Goal: Task Accomplishment & Management: Manage account settings

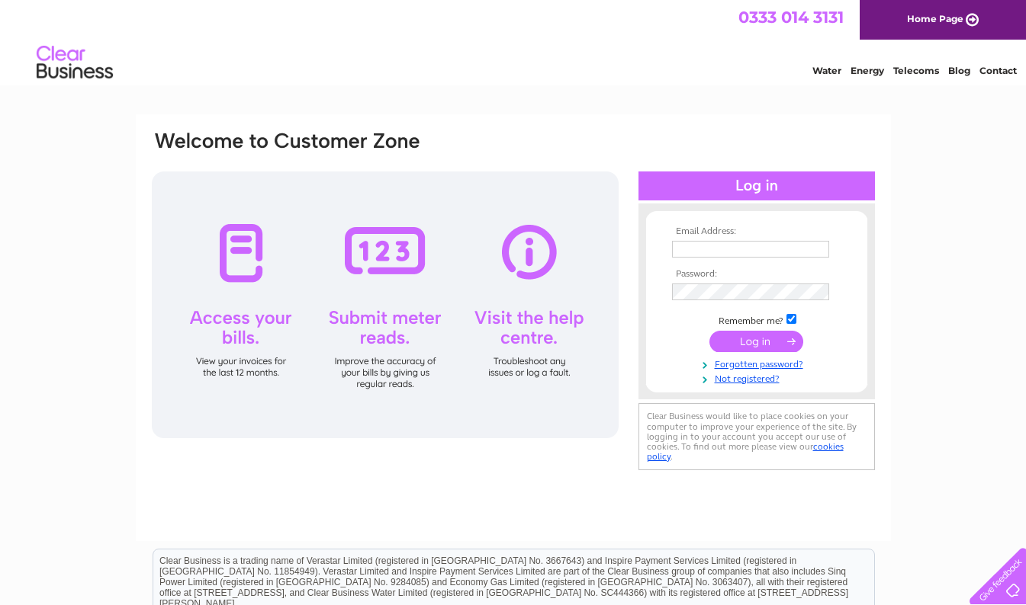
type input "[EMAIL_ADDRESS][DOMAIN_NAME]"
click at [763, 345] on input "submit" at bounding box center [756, 341] width 94 height 21
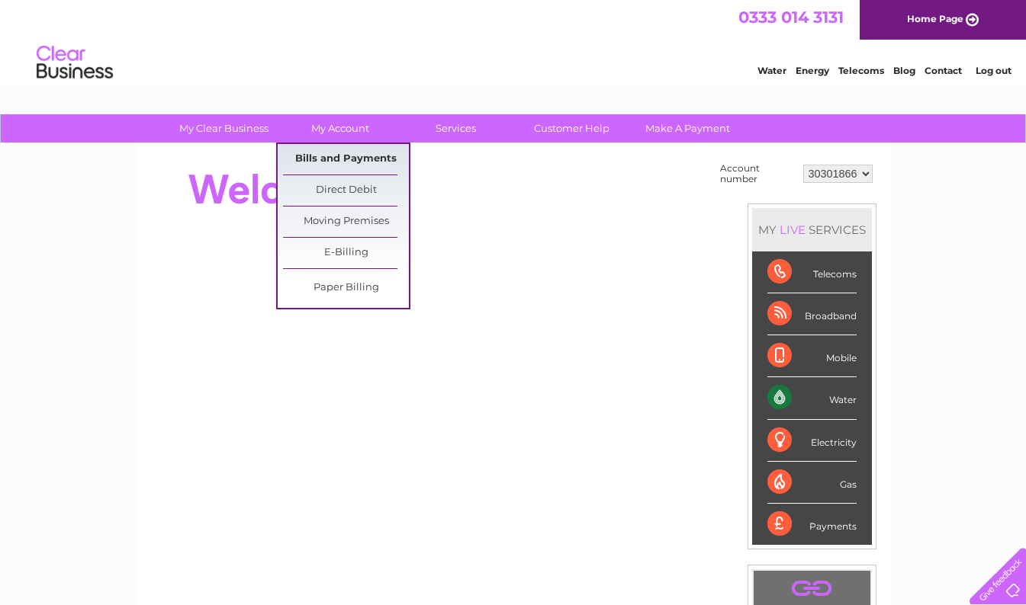
click at [326, 157] on link "Bills and Payments" at bounding box center [346, 159] width 126 height 31
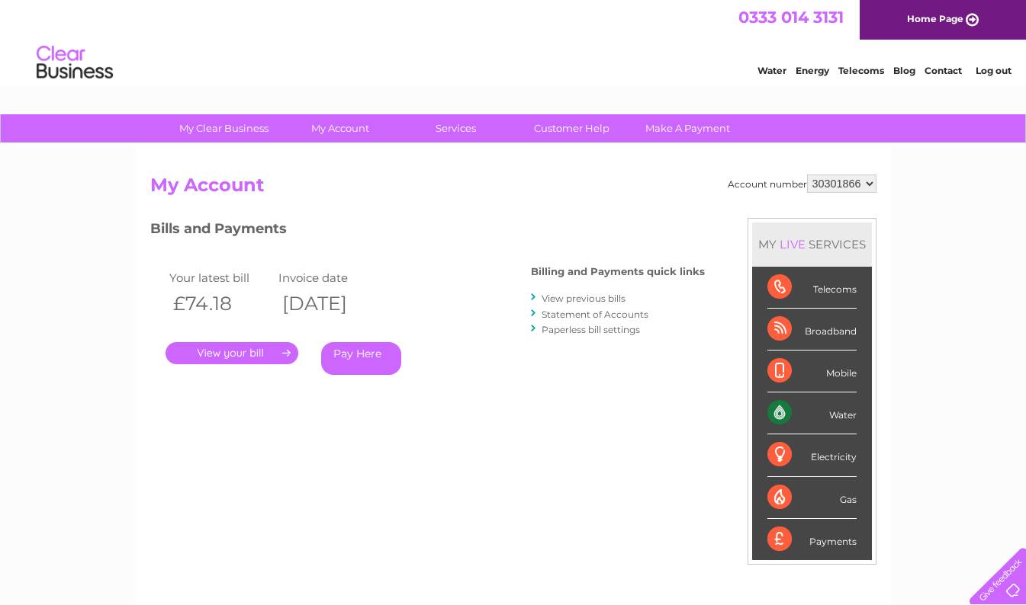
click at [241, 358] on link "." at bounding box center [231, 353] width 133 height 22
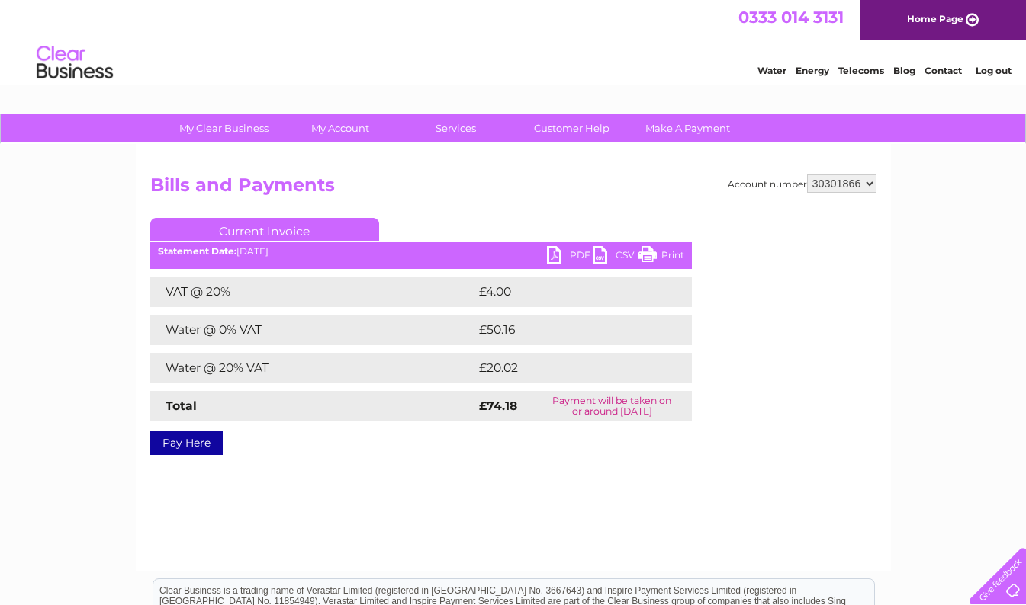
click at [556, 255] on link "PDF" at bounding box center [570, 257] width 46 height 22
